Goal: Information Seeking & Learning: Compare options

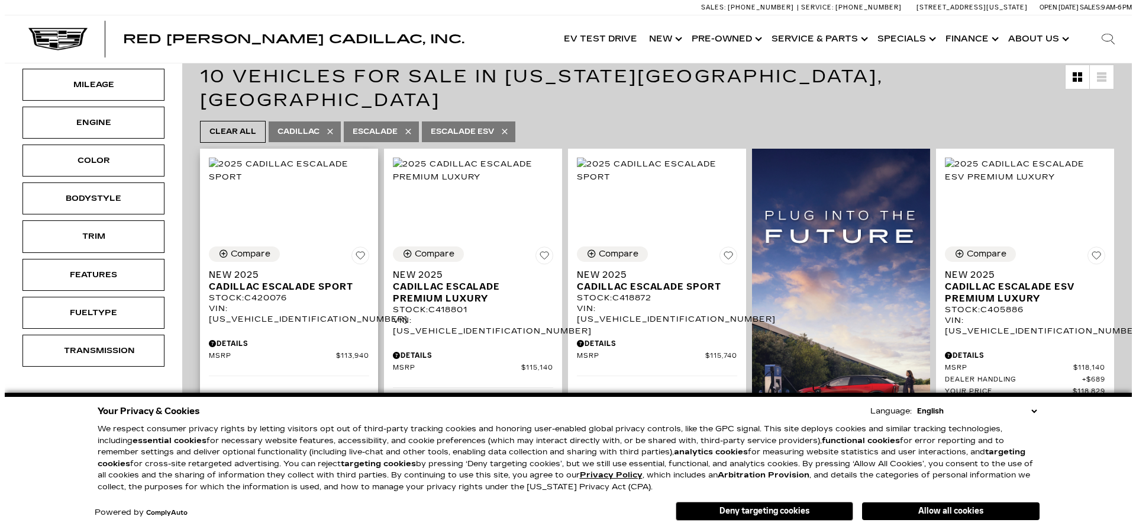
scroll to position [118, 0]
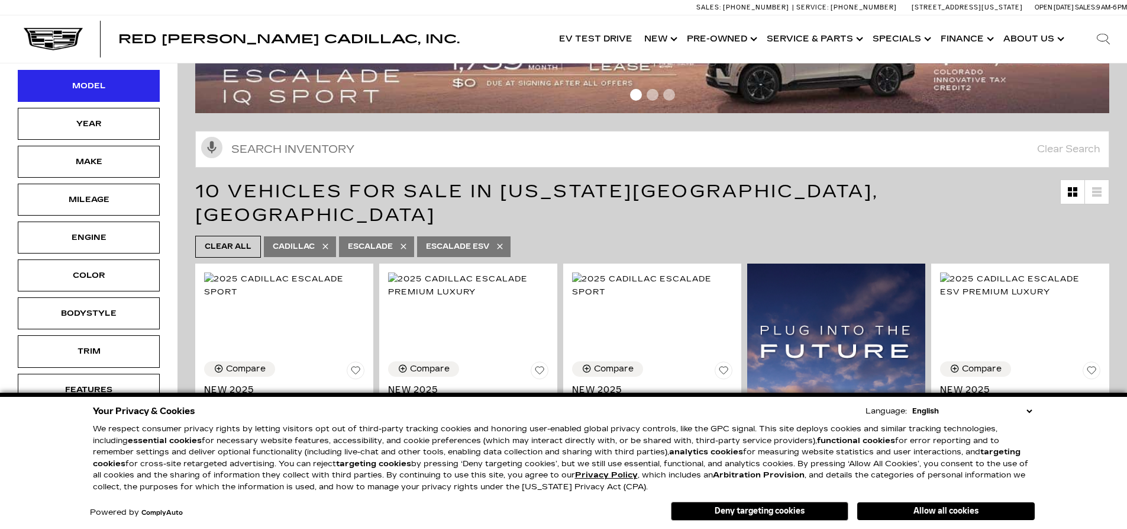
click at [101, 90] on div "Model" at bounding box center [88, 85] width 59 height 13
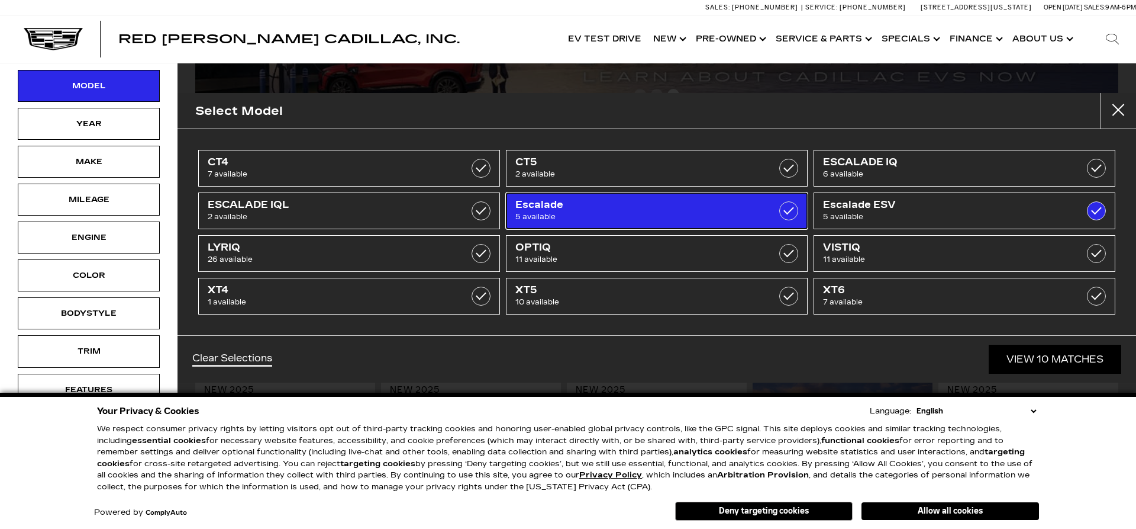
click at [780, 211] on label at bounding box center [788, 210] width 19 height 19
type input "$118,829"
checkbox input "false"
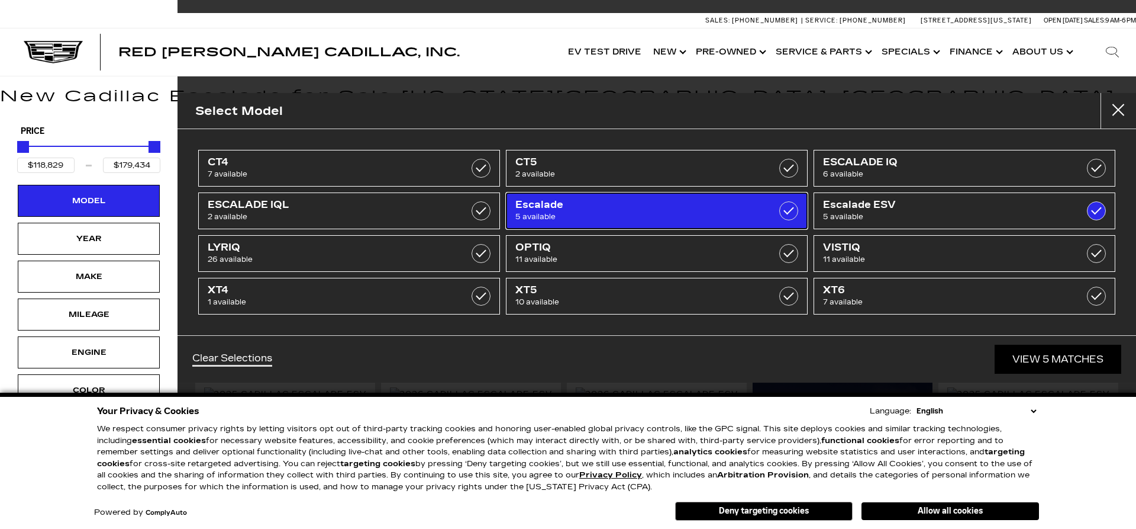
scroll to position [5, 0]
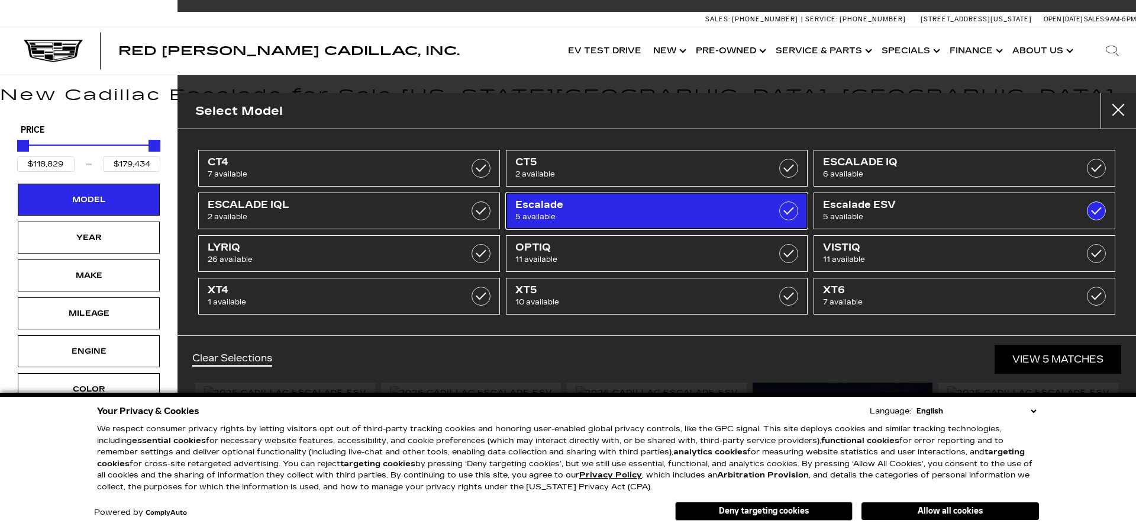
click at [784, 212] on label at bounding box center [788, 210] width 19 height 19
type input "$113,940"
checkbox input "true"
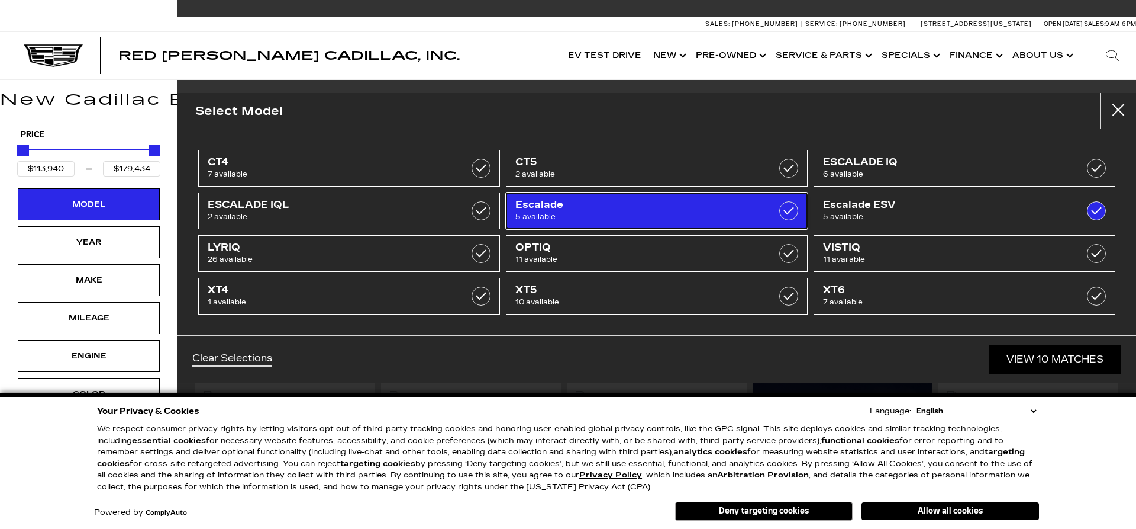
click at [786, 210] on label at bounding box center [788, 210] width 19 height 19
type input "$118,829"
checkbox input "false"
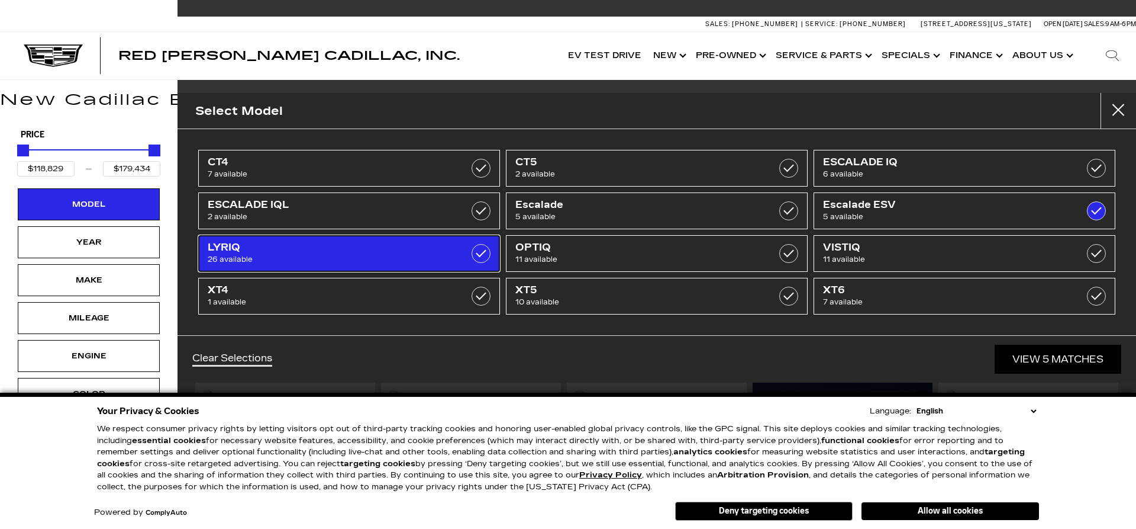
click at [456, 247] on link "LYRIQ 26 available" at bounding box center [349, 253] width 302 height 37
type input "$61,446"
checkbox input "true"
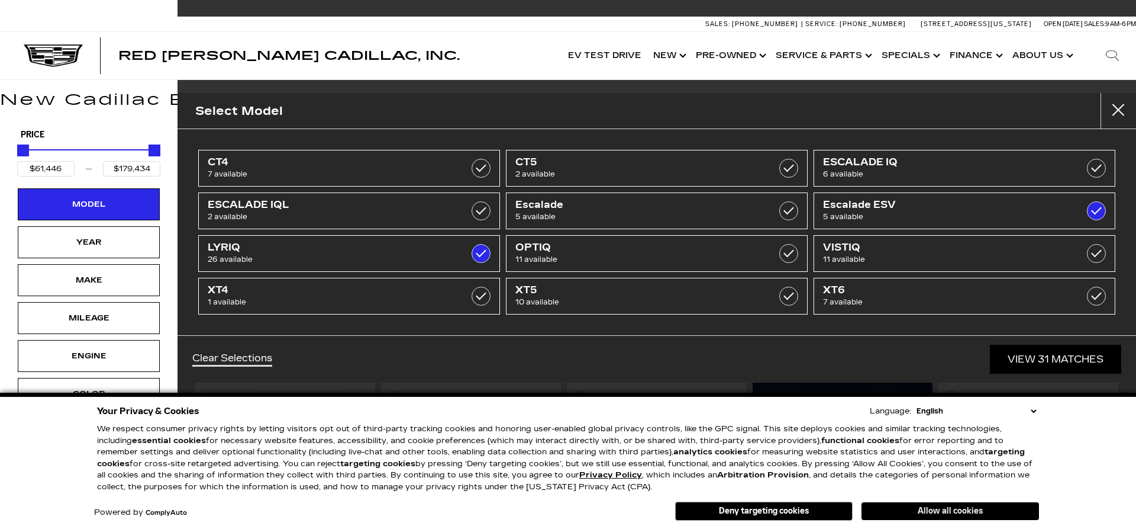
click at [942, 510] on button "Allow all cookies" at bounding box center [951, 511] width 178 height 18
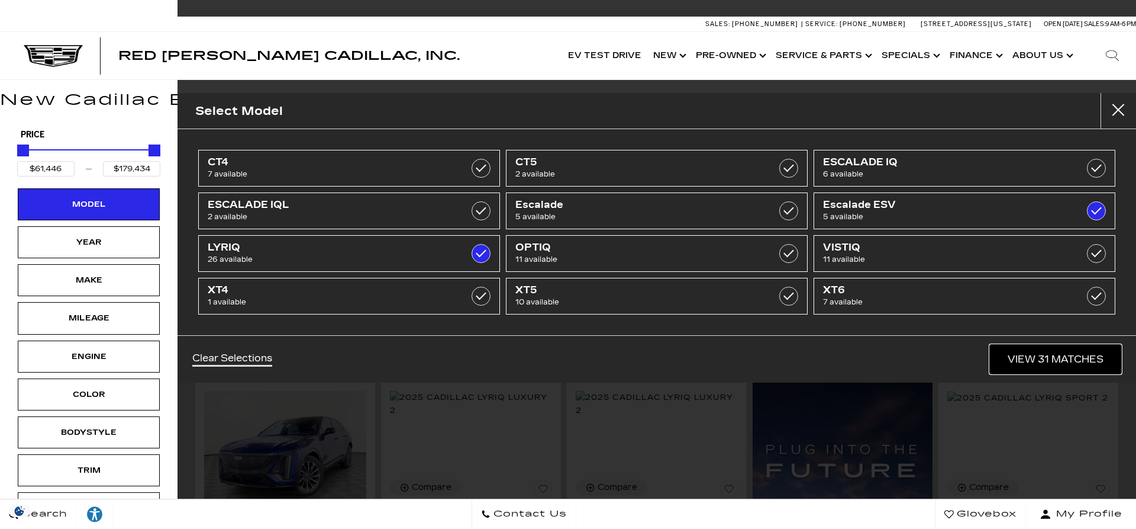
click at [1005, 362] on link "View 31 Matches" at bounding box center [1055, 358] width 131 height 29
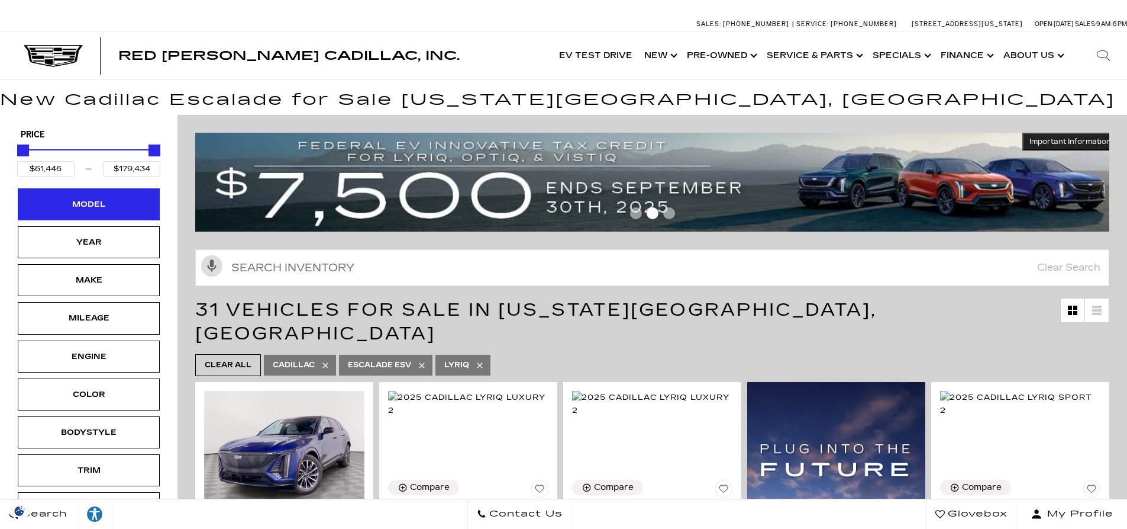
click at [91, 207] on div "Model" at bounding box center [88, 204] width 59 height 13
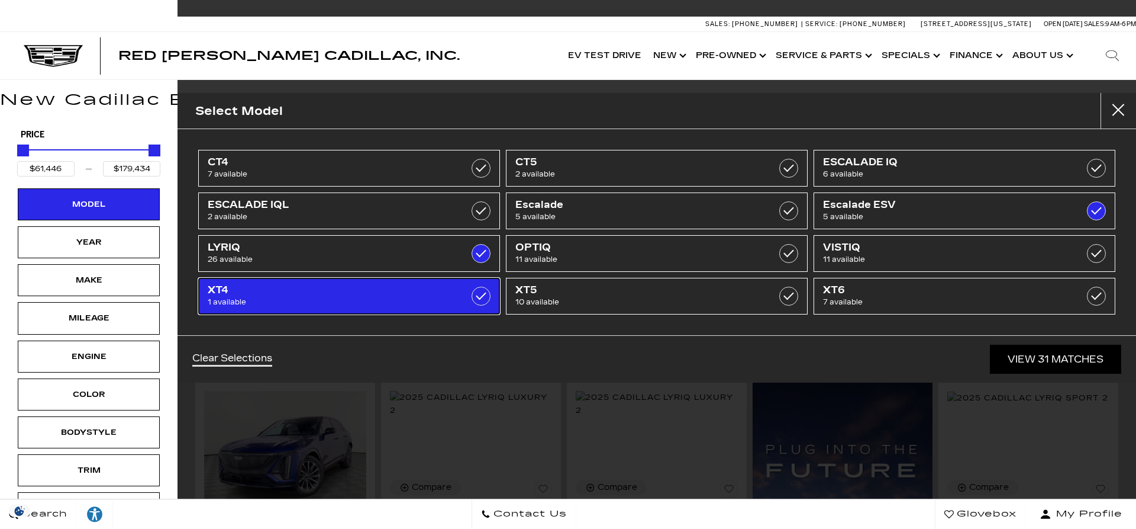
click at [336, 286] on span "XT4" at bounding box center [328, 290] width 240 height 12
type input "$54,845"
checkbox input "true"
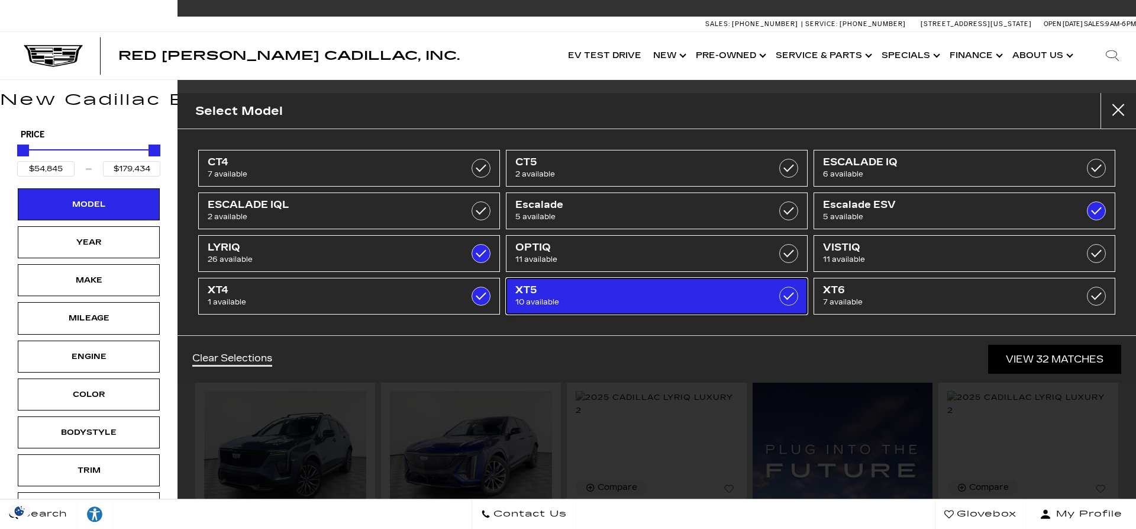
click at [563, 293] on span "XT5" at bounding box center [635, 290] width 240 height 12
checkbox input "true"
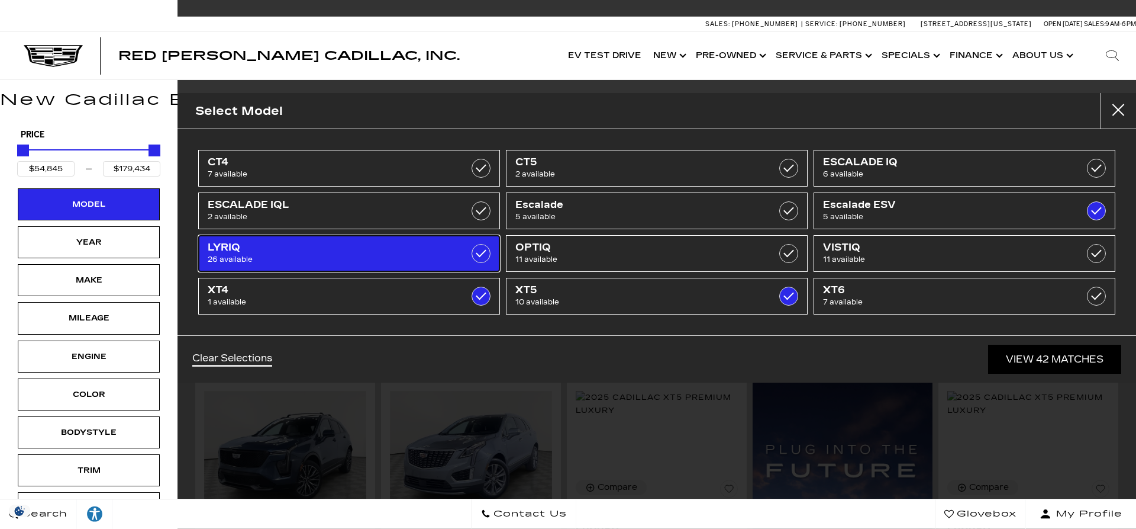
click at [481, 256] on label at bounding box center [481, 253] width 19 height 19
checkbox input "false"
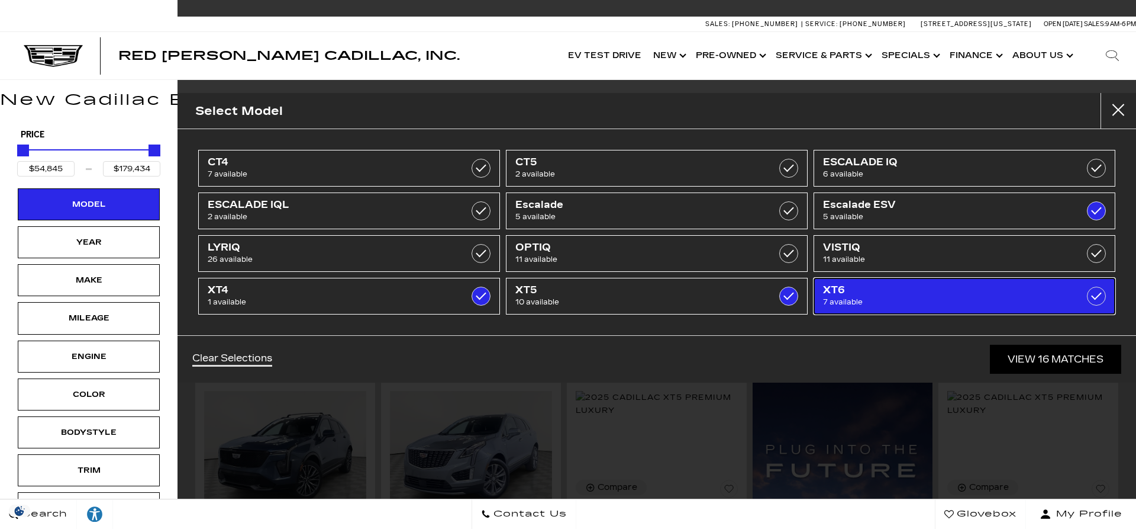
click at [911, 305] on span "7 available" at bounding box center [943, 302] width 240 height 12
checkbox input "true"
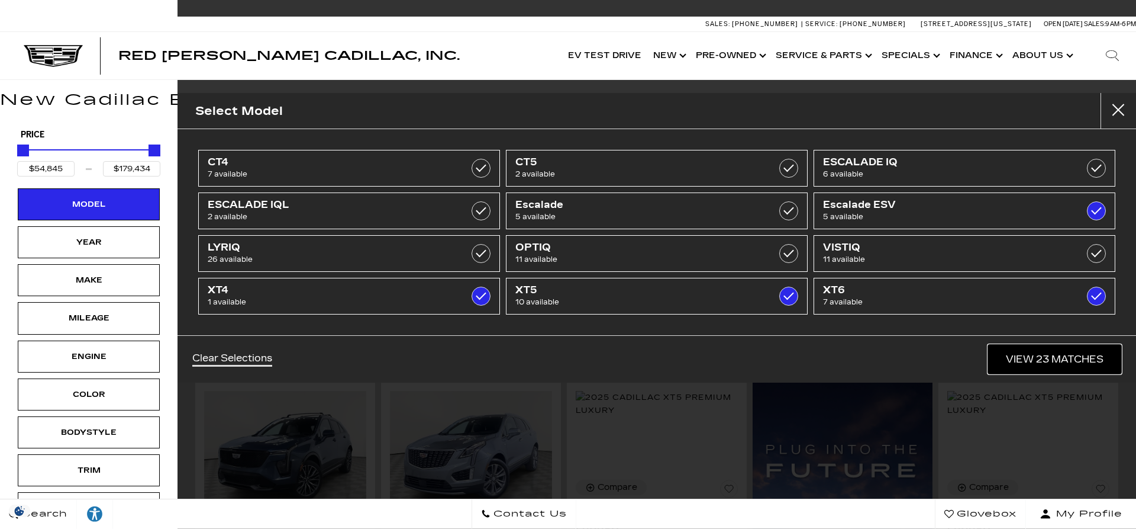
click at [1013, 359] on link "View 23 Matches" at bounding box center [1054, 358] width 133 height 29
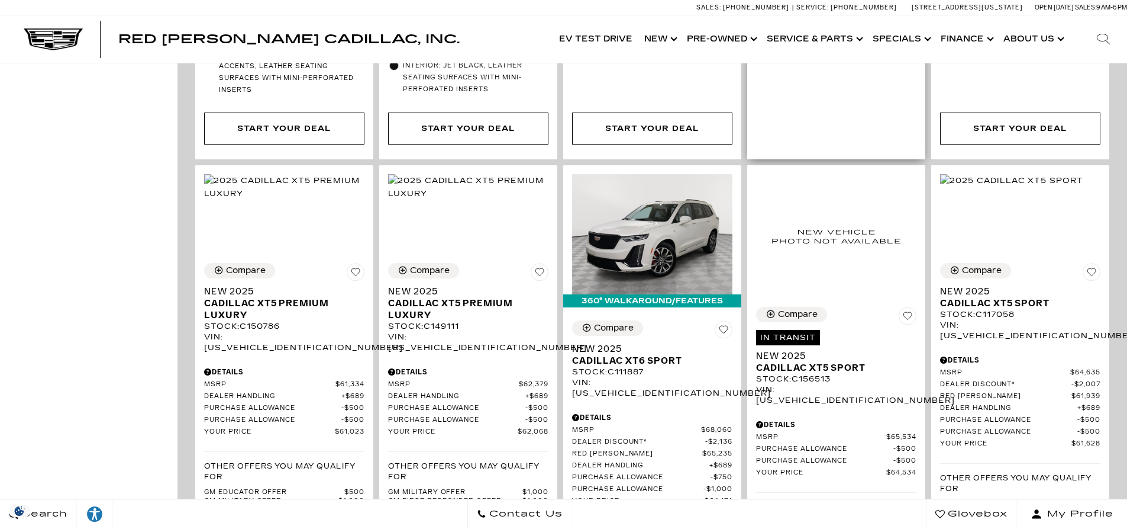
scroll to position [946, 0]
